Goal: Information Seeking & Learning: Learn about a topic

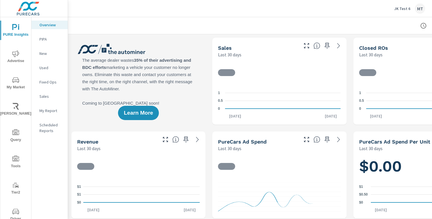
click at [404, 9] on p "JK Test 6" at bounding box center [402, 8] width 16 height 5
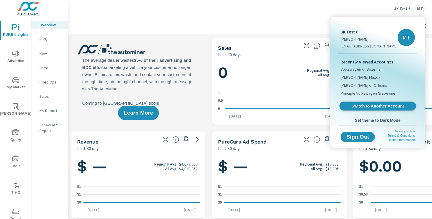
click at [378, 105] on span "Switch to Another Account" at bounding box center [378, 105] width 70 height 5
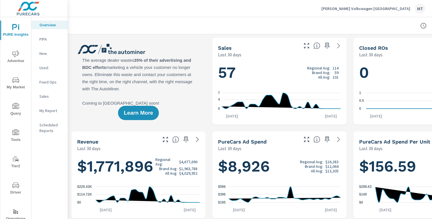
scroll to position [0, 0]
click at [17, 65] on button "Advertise" at bounding box center [15, 56] width 31 height 19
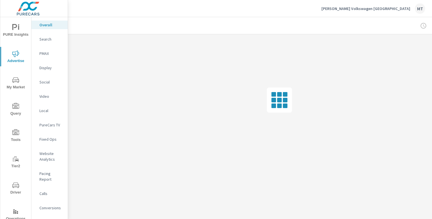
click at [48, 41] on p "Search" at bounding box center [51, 39] width 24 height 6
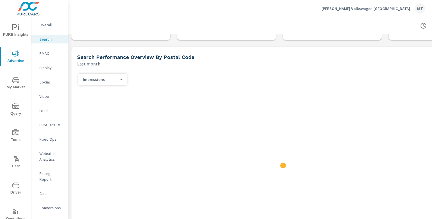
scroll to position [48, 1]
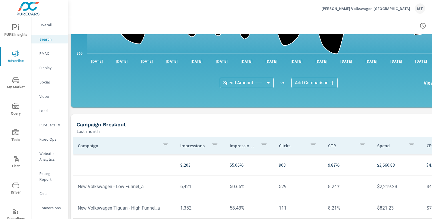
scroll to position [346, 1]
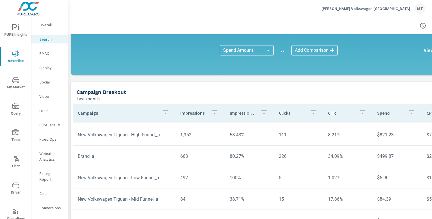
scroll to position [379, 1]
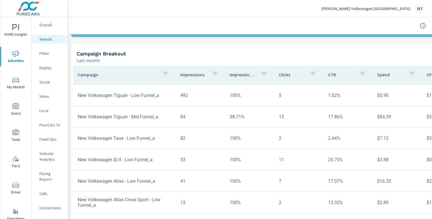
scroll to position [425, 1]
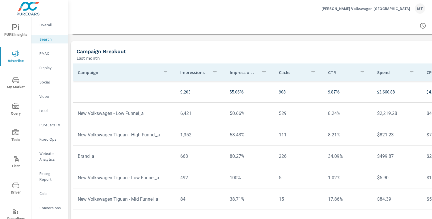
scroll to position [425, 1]
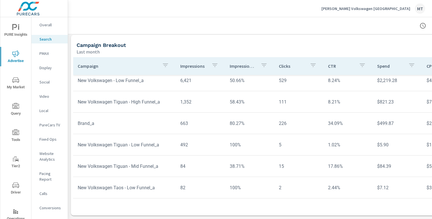
scroll to position [425, 0]
click at [50, 29] on div "Overall" at bounding box center [49, 25] width 36 height 9
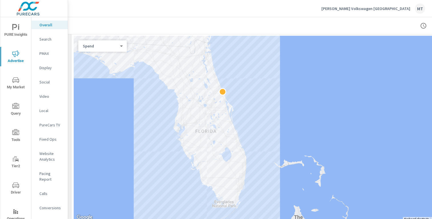
scroll to position [175, 0]
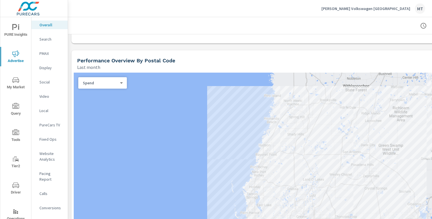
click at [50, 173] on p "Pacing Report" at bounding box center [51, 176] width 24 height 11
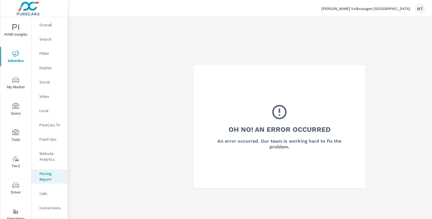
click at [46, 69] on p "Display" at bounding box center [51, 68] width 24 height 6
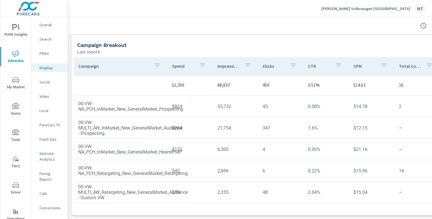
scroll to position [190, 1]
click at [46, 43] on nav "Overall Search PMAX Display Social Video Local PureCars TV Fixed Ops Website An…" at bounding box center [49, 118] width 36 height 203
click at [46, 39] on p "Search" at bounding box center [51, 39] width 24 height 6
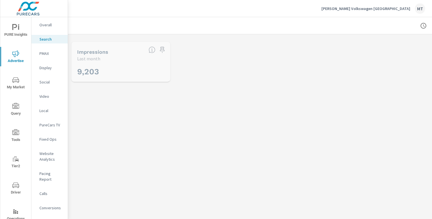
scroll to position [21, 0]
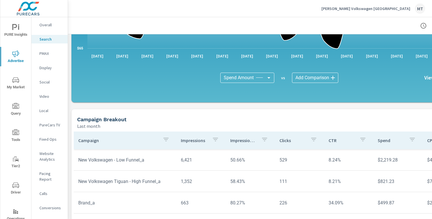
scroll to position [384, 0]
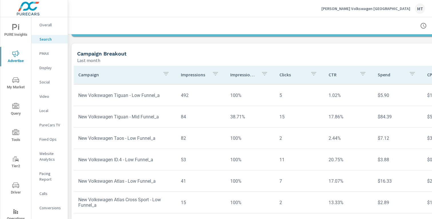
scroll to position [425, 0]
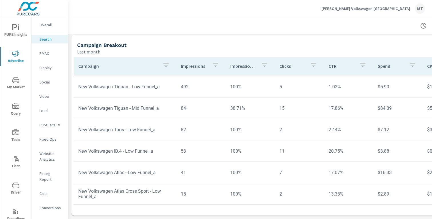
click at [49, 70] on p "Display" at bounding box center [51, 68] width 24 height 6
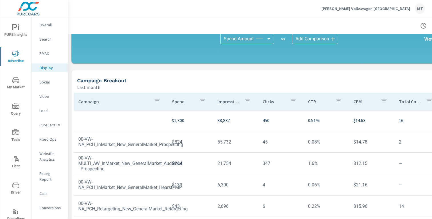
scroll to position [190, 0]
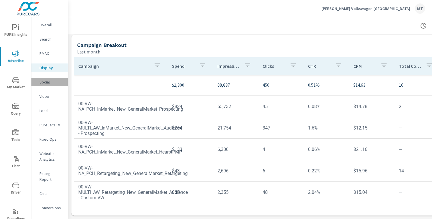
click at [47, 82] on p "Social" at bounding box center [51, 82] width 24 height 6
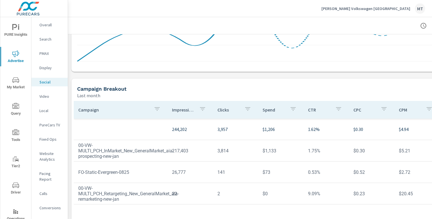
scroll to position [190, 0]
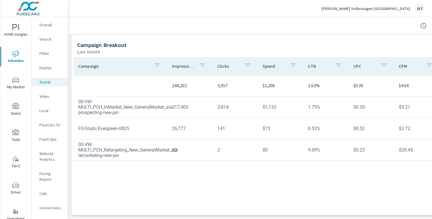
click at [47, 14] on img at bounding box center [28, 8] width 56 height 23
click at [47, 24] on p "Overall" at bounding box center [51, 25] width 24 height 6
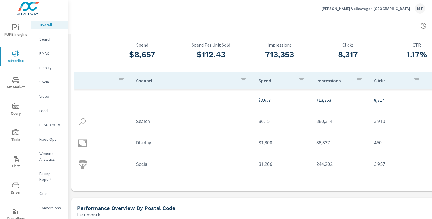
scroll to position [30, 0]
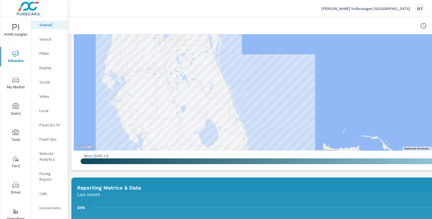
scroll to position [280, 0]
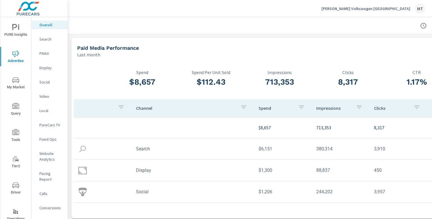
click at [15, 35] on span "PURE Insights" at bounding box center [15, 31] width 27 height 14
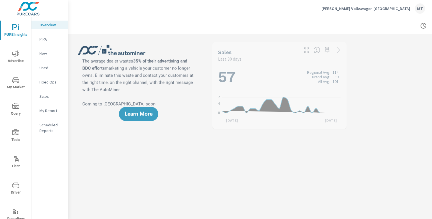
scroll to position [0, 0]
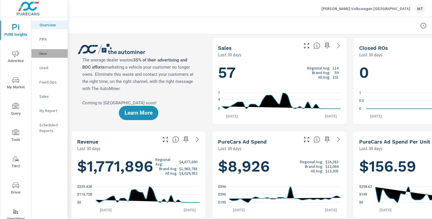
click at [47, 52] on p "New" at bounding box center [51, 54] width 24 height 6
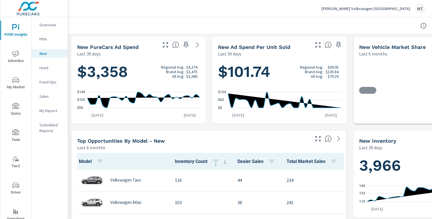
scroll to position [96, 0]
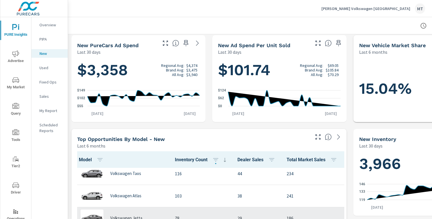
scroll to position [2, 0]
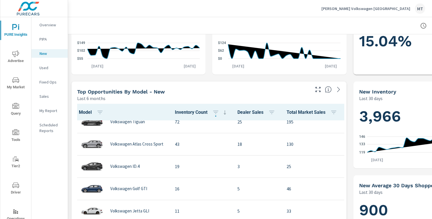
scroll to position [81, 0]
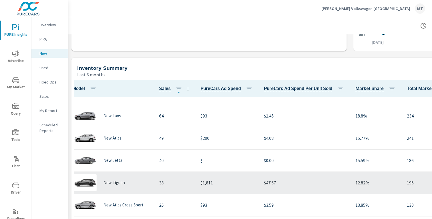
scroll to position [14, 0]
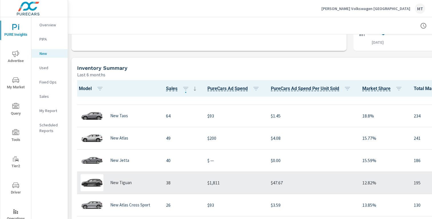
click at [129, 185] on div "New Tiguan" at bounding box center [117, 182] width 79 height 17
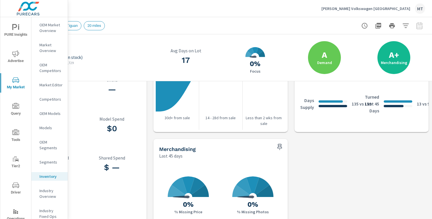
scroll to position [331, 59]
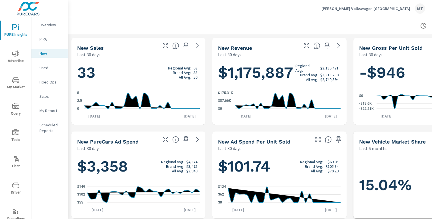
scroll to position [18, 0]
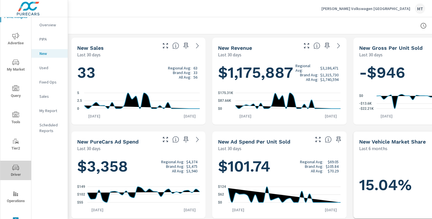
click at [17, 176] on span "Driver" at bounding box center [15, 171] width 27 height 14
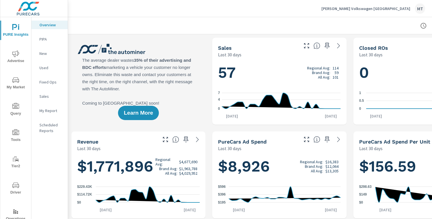
scroll to position [0, 0]
